Goal: Communication & Community: Answer question/provide support

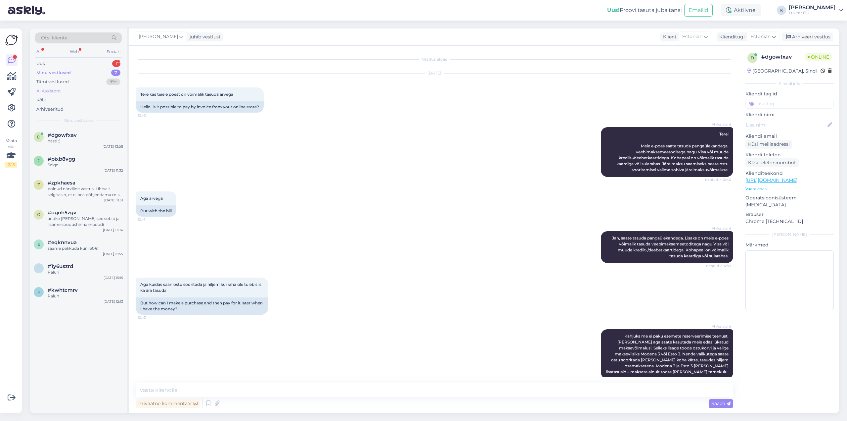
scroll to position [437, 0]
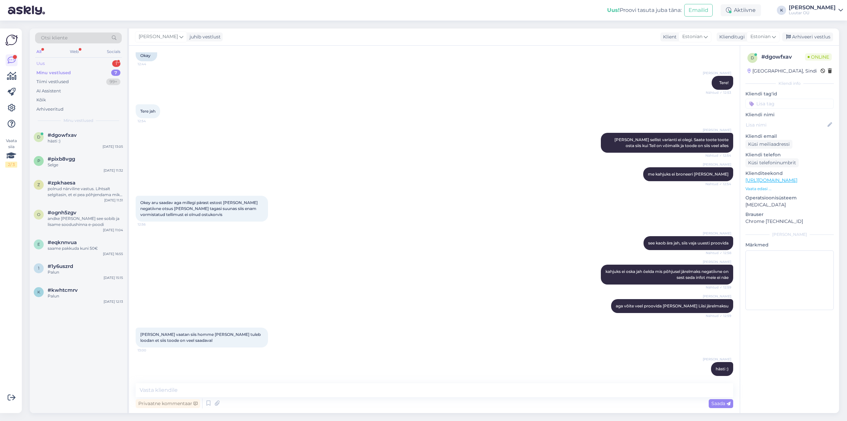
click at [44, 63] on div "Uus" at bounding box center [40, 63] width 8 height 7
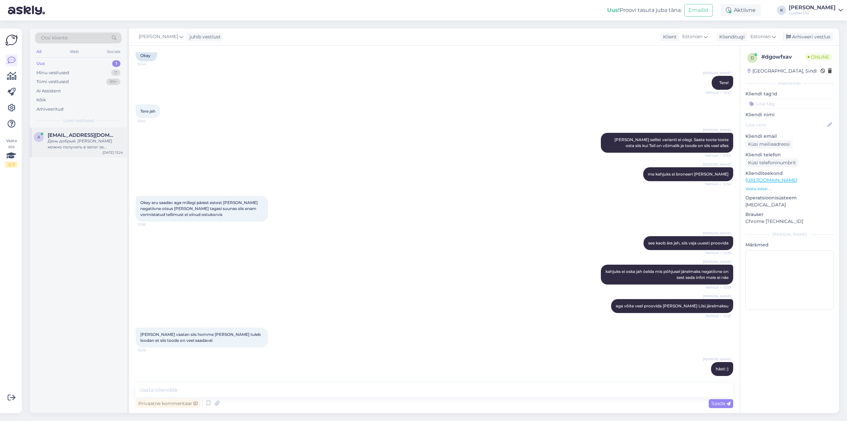
click at [61, 137] on span "[EMAIL_ADDRESS][DOMAIN_NAME]" at bounding box center [82, 135] width 69 height 6
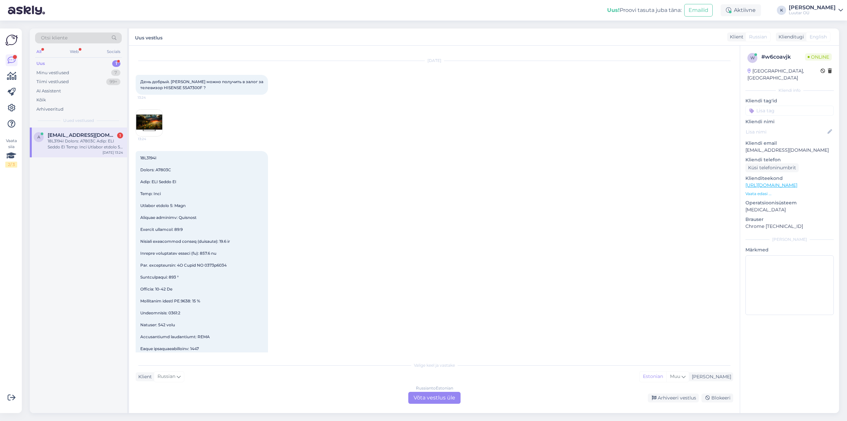
scroll to position [0, 0]
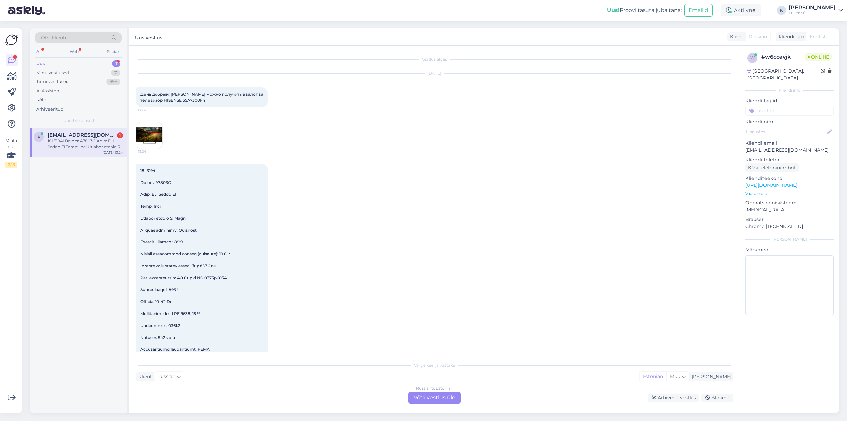
click at [440, 396] on div "Russian to Estonian Võta vestlus üle" at bounding box center [435, 398] width 52 height 12
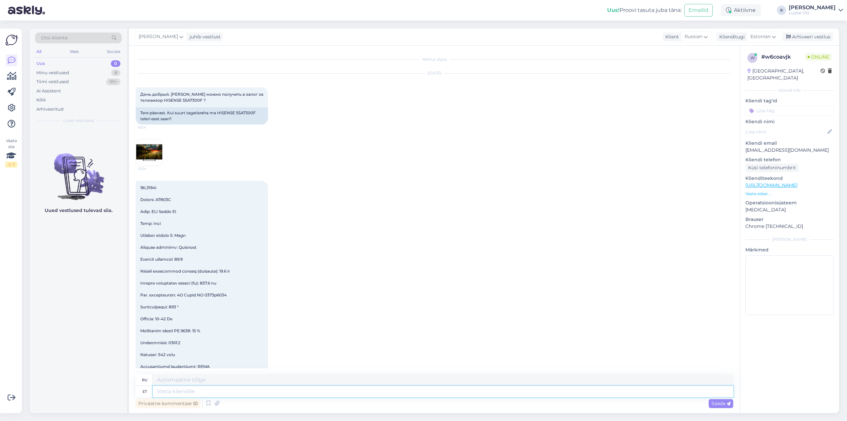
click at [266, 389] on textarea at bounding box center [443, 391] width 581 height 11
type textarea "Tere"
type textarea "Привет"
type textarea "Tere!"
type textarea "Привет!"
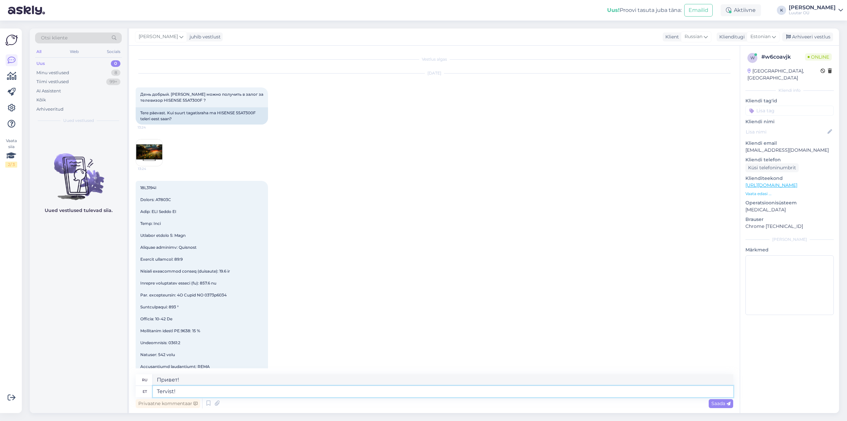
type textarea "Tervist!"
type textarea "Ваше здоровье!"
type textarea "Tervist! Saame pa"
type textarea "Ура! Мы можем"
type textarea "Tervist! Saame pakkuda"
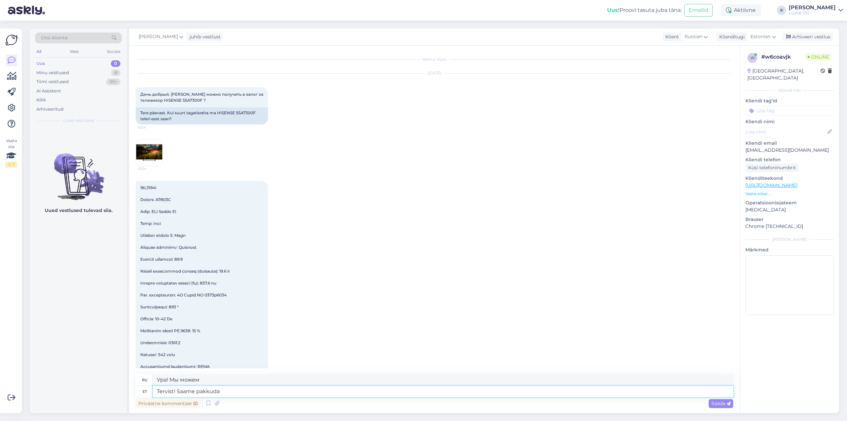
type textarea "Здравствуйте! Мы можем предложить"
type textarea "Tervist! Saame pakkuda kuni"
type textarea "Спасибо! Мы можем предложить до"
type textarea "Tervist! Saame pakkuda kuni 80€"
type textarea "Спасибо! Мы можем предложить до 80 евро."
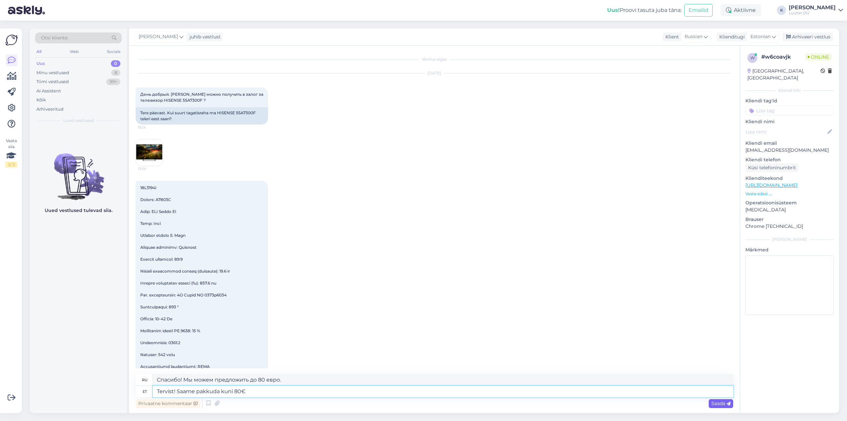
type textarea "Tervist! Saame pakkuda kuni 80€"
click at [720, 405] on span "Saada" at bounding box center [721, 403] width 19 height 6
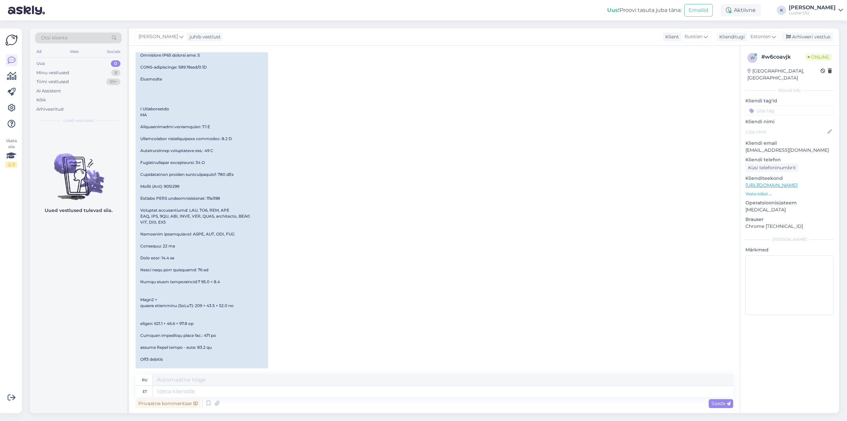
scroll to position [1506, 0]
